Goal: Transaction & Acquisition: Subscribe to service/newsletter

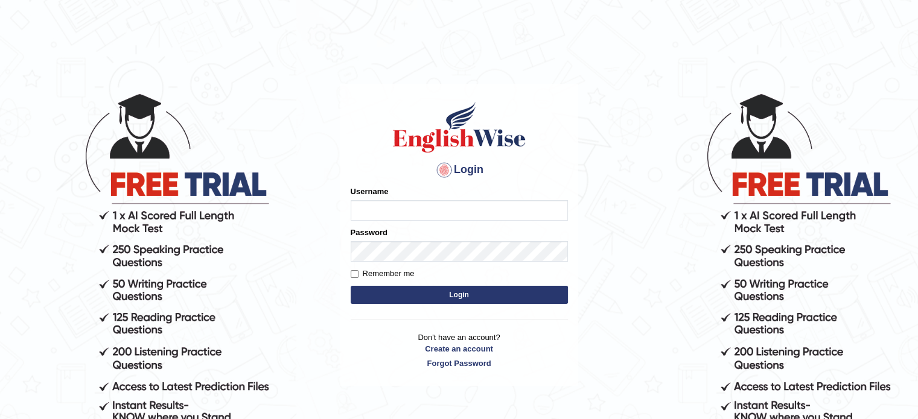
click at [396, 202] on input "Username" at bounding box center [459, 210] width 217 height 21
type input "junera"
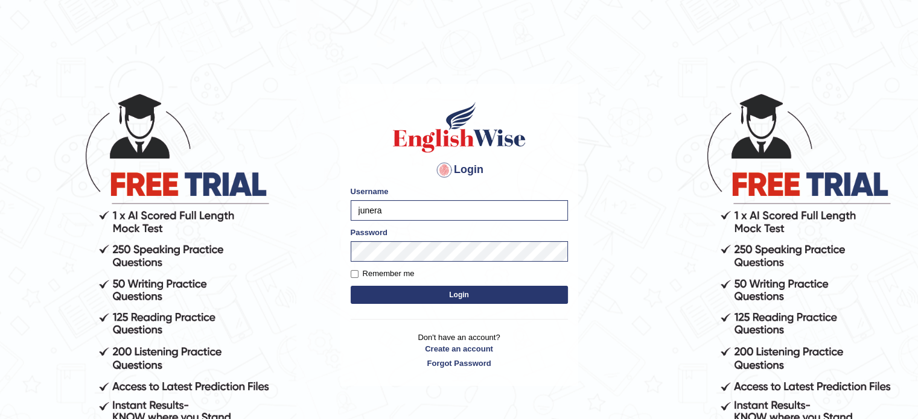
click at [359, 270] on label "Remember me" at bounding box center [383, 274] width 64 height 12
click at [358, 270] on input "Remember me" at bounding box center [355, 274] width 8 height 8
checkbox input "true"
click at [413, 293] on button "Login" at bounding box center [459, 295] width 217 height 18
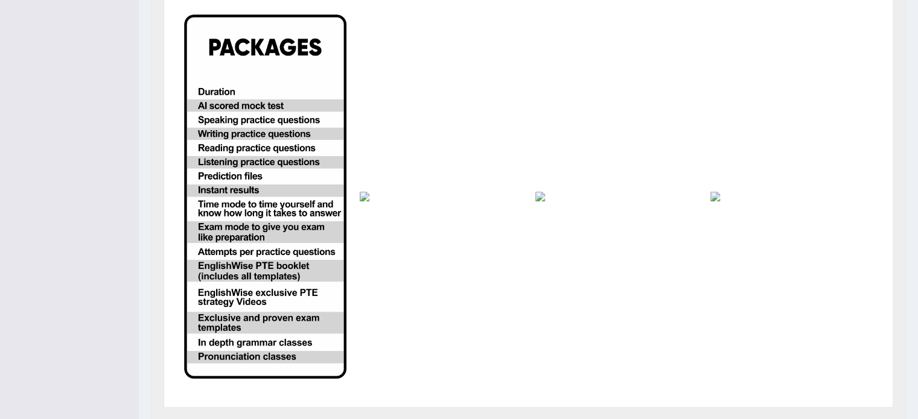
scroll to position [361, 0]
click at [276, 148] on img at bounding box center [265, 196] width 162 height 364
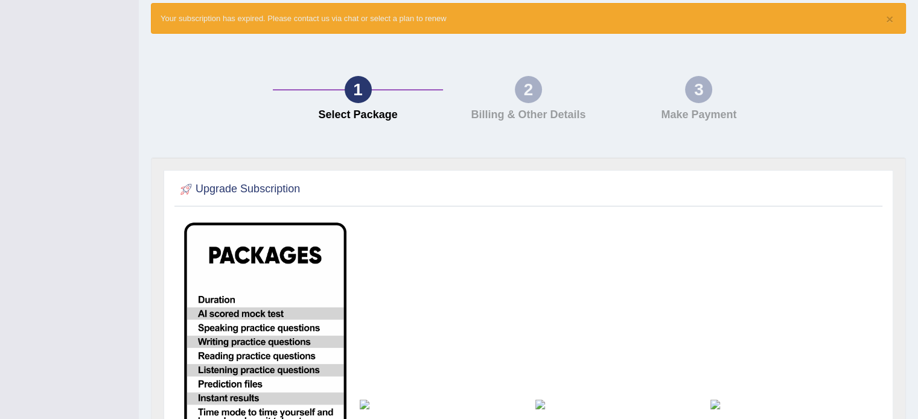
scroll to position [148, 0]
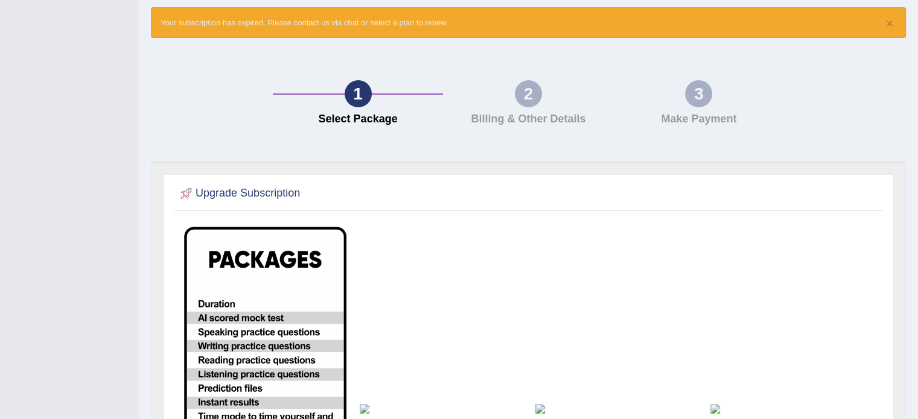
click at [529, 108] on div "2 Billing & Other Details" at bounding box center [528, 105] width 170 height 51
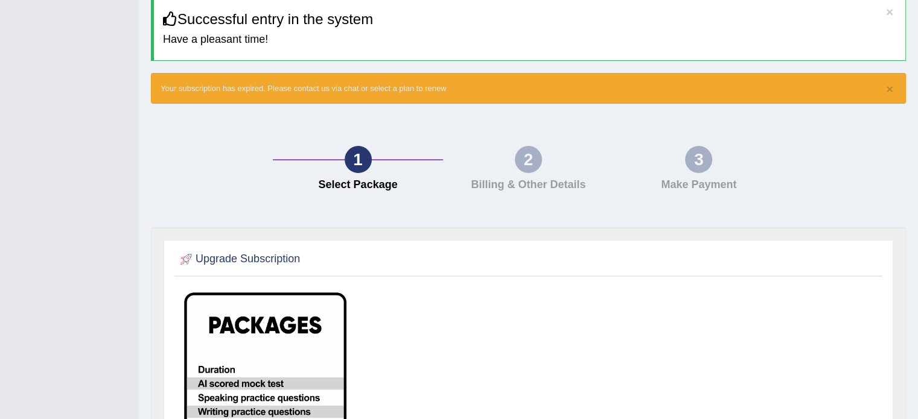
scroll to position [22, 0]
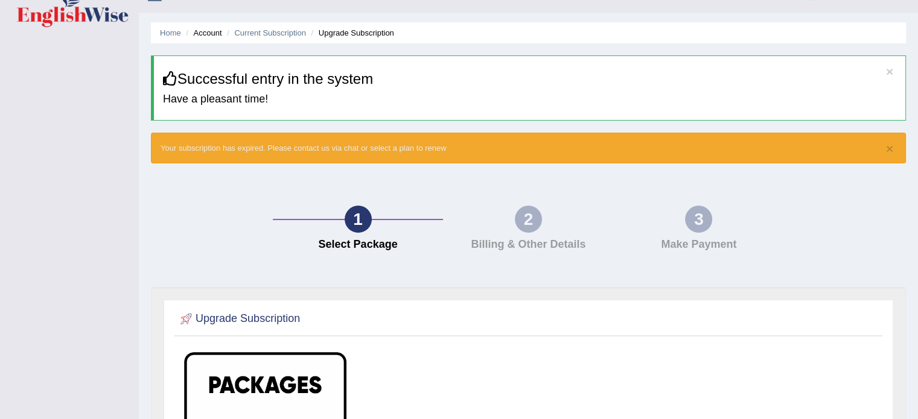
click at [273, 85] on h3 "Successful entry in the system" at bounding box center [529, 79] width 733 height 16
click at [343, 224] on div "1 Select Package" at bounding box center [358, 231] width 170 height 51
click at [527, 221] on div "2" at bounding box center [528, 219] width 27 height 27
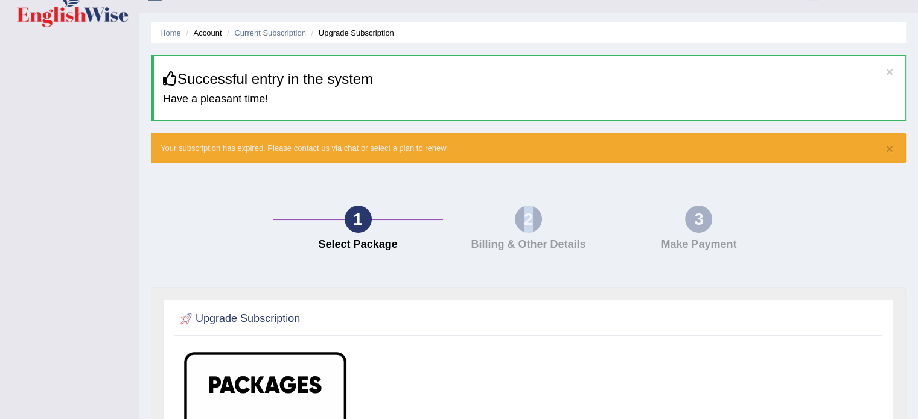
scroll to position [0, 0]
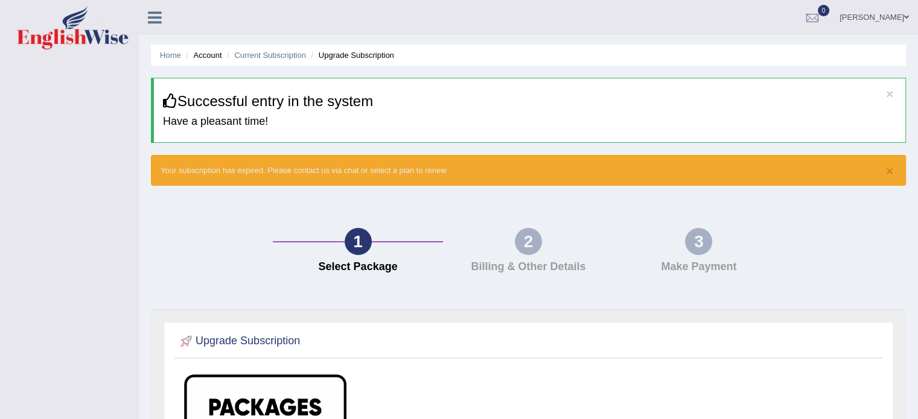
click at [893, 170] on div "× Your subscription has expired. Please contact us via chat or select a plan to…" at bounding box center [528, 170] width 755 height 31
click at [891, 170] on button "×" at bounding box center [889, 171] width 7 height 13
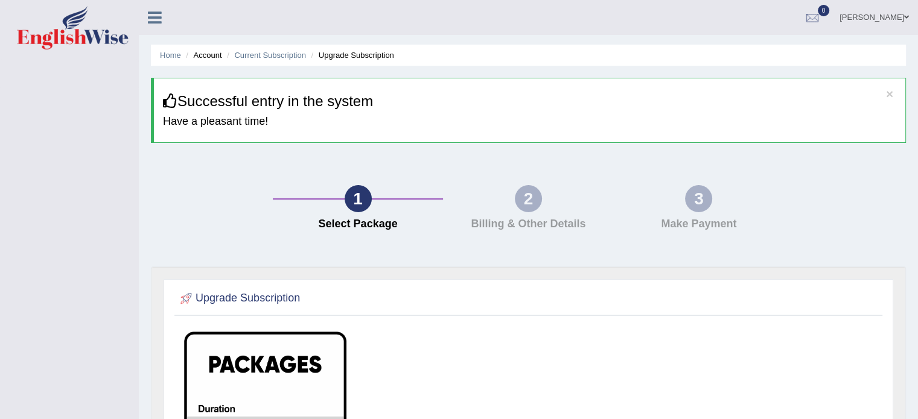
click at [359, 199] on div "1" at bounding box center [358, 198] width 27 height 27
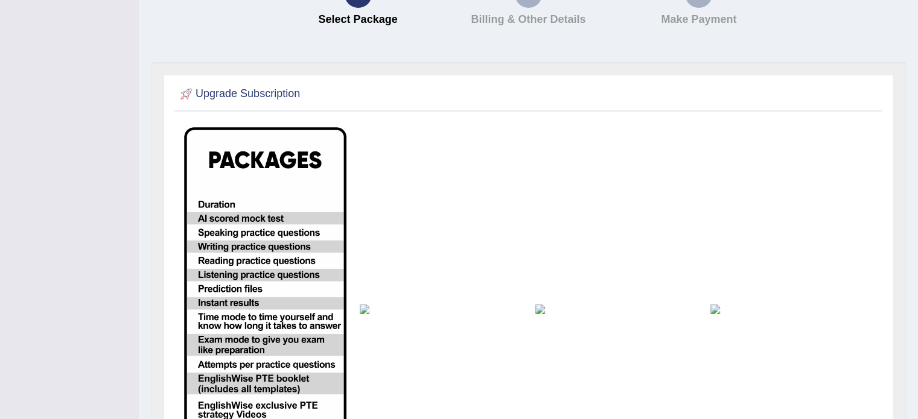
scroll to position [224, 0]
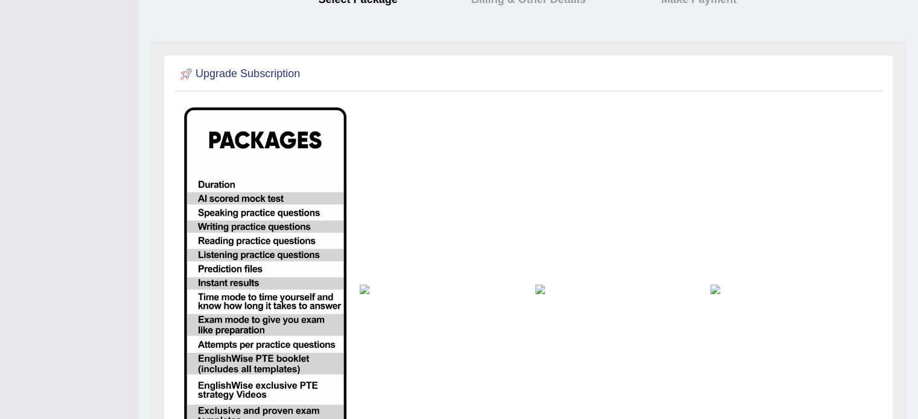
click at [266, 234] on img at bounding box center [265, 289] width 162 height 364
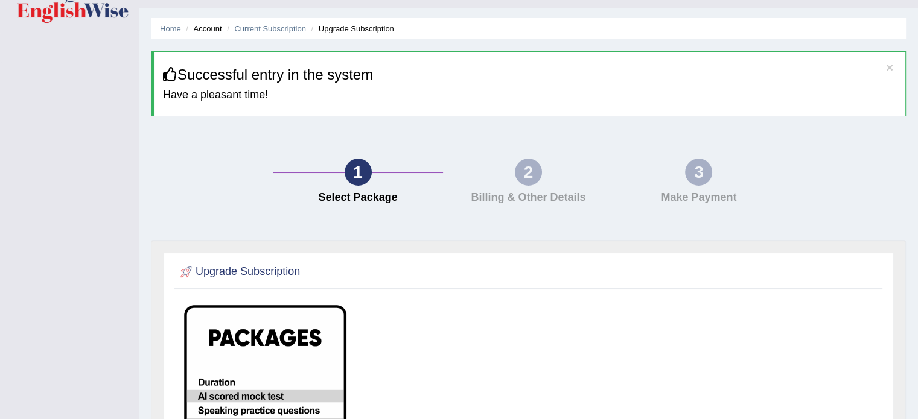
scroll to position [0, 0]
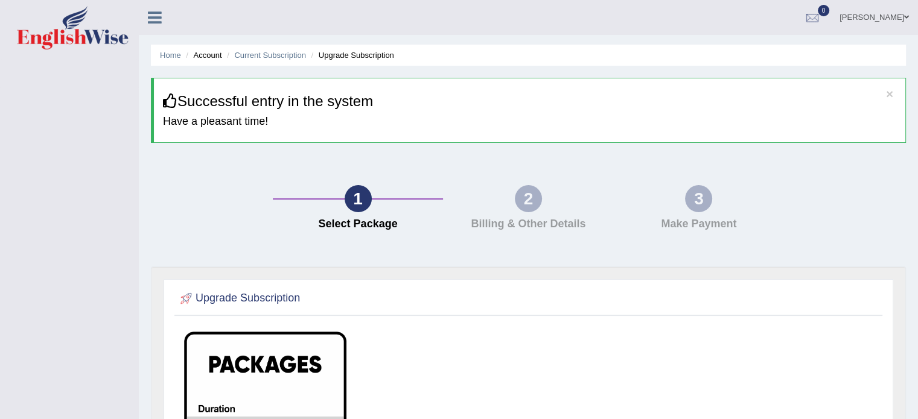
click at [205, 58] on li "Account" at bounding box center [202, 54] width 39 height 11
click at [162, 55] on link "Home" at bounding box center [170, 55] width 21 height 9
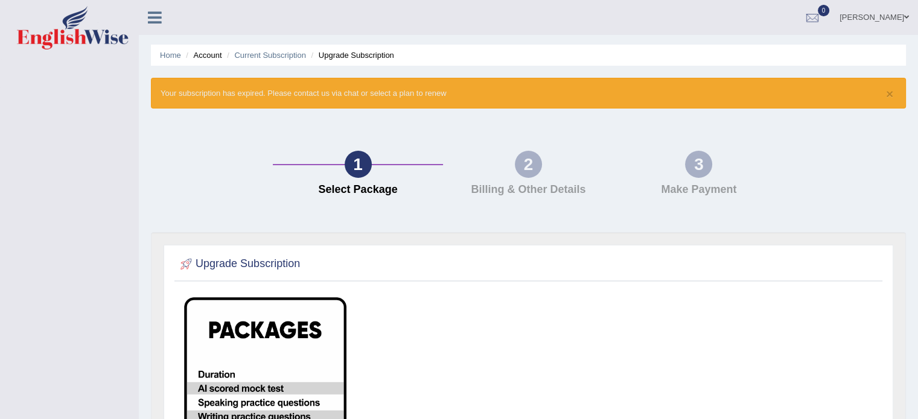
click at [158, 18] on icon at bounding box center [155, 18] width 14 height 16
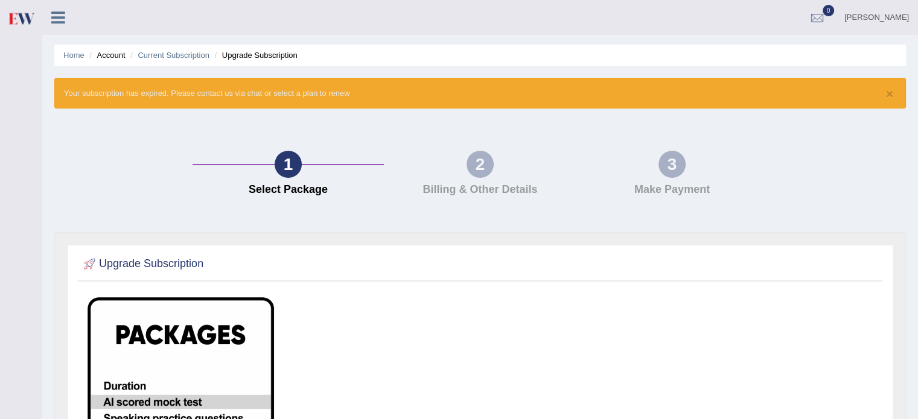
click at [60, 16] on icon at bounding box center [58, 18] width 14 height 16
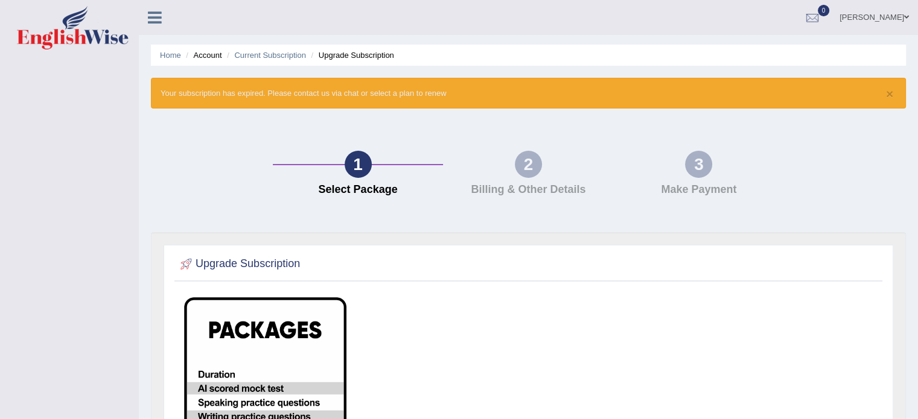
click at [57, 40] on img at bounding box center [73, 27] width 112 height 43
click at [364, 166] on div "1" at bounding box center [358, 164] width 27 height 27
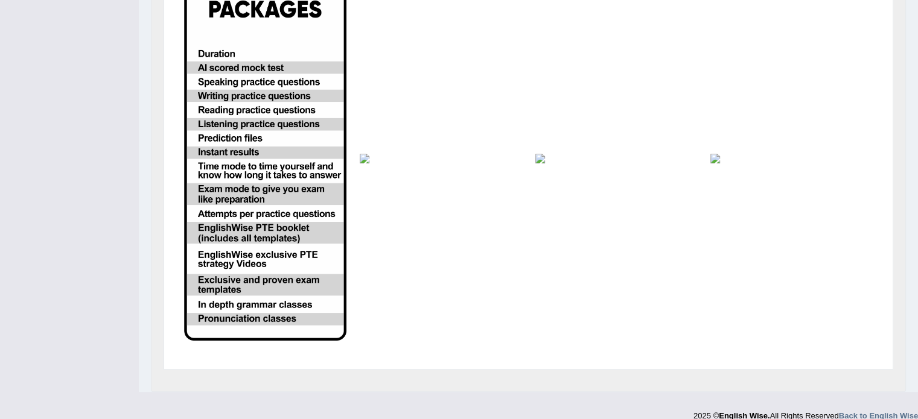
scroll to position [321, 0]
click at [360, 160] on img at bounding box center [441, 159] width 162 height 10
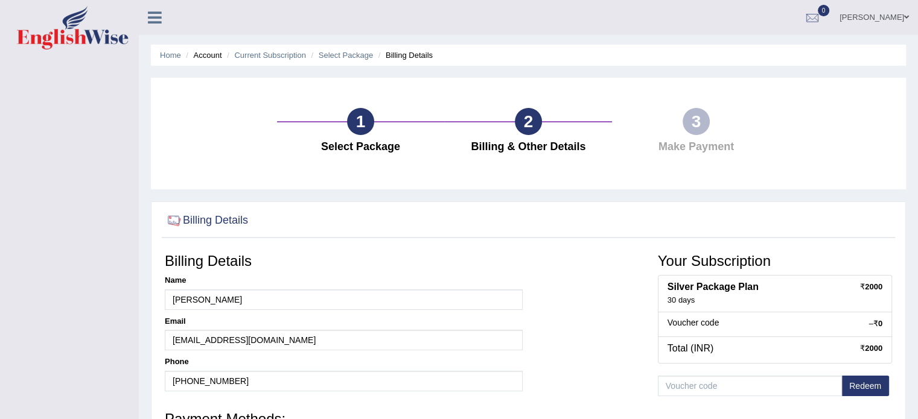
click at [694, 136] on div "3 Make Payment" at bounding box center [696, 133] width 168 height 51
